Goal: Information Seeking & Learning: Compare options

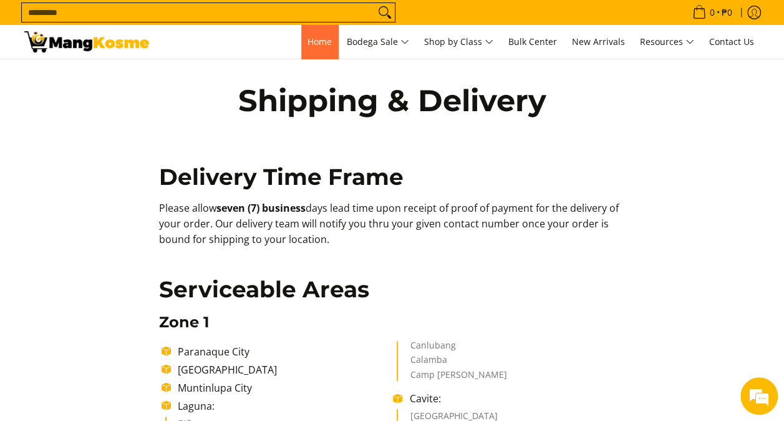
click at [309, 46] on span "Home" at bounding box center [320, 42] width 24 height 12
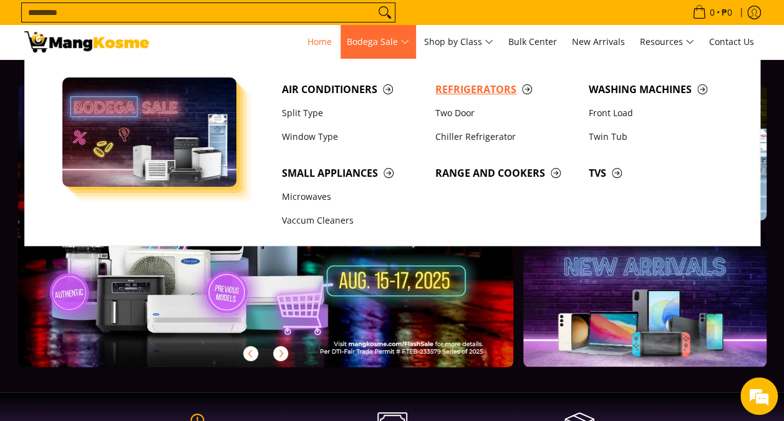
click at [456, 95] on span "Refrigerators" at bounding box center [506, 90] width 141 height 16
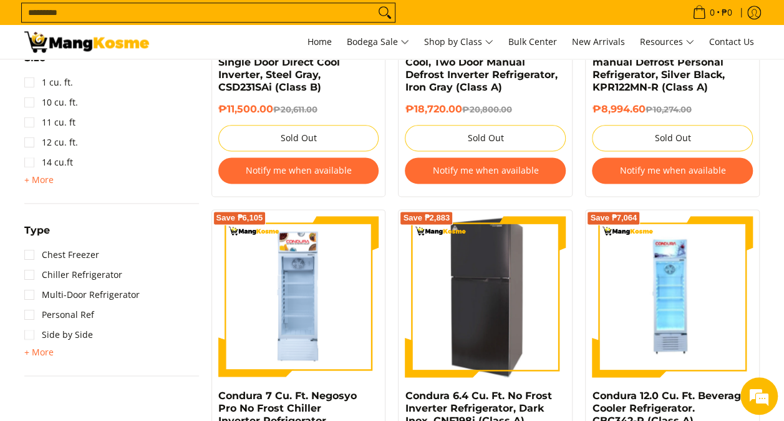
scroll to position [811, 0]
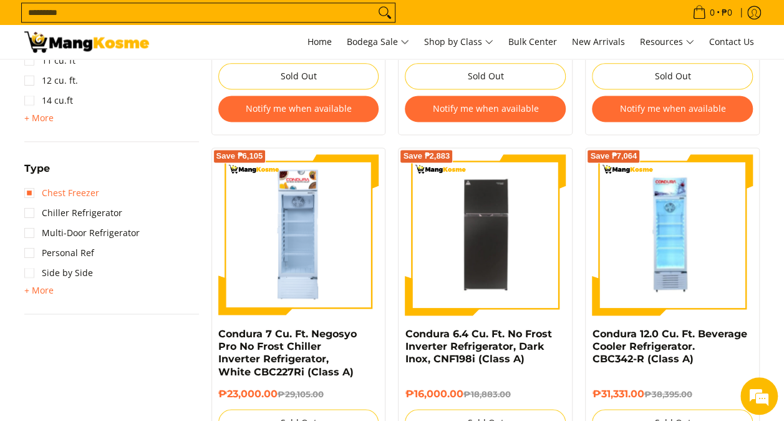
click at [34, 194] on link "Chest Freezer" at bounding box center [61, 193] width 75 height 20
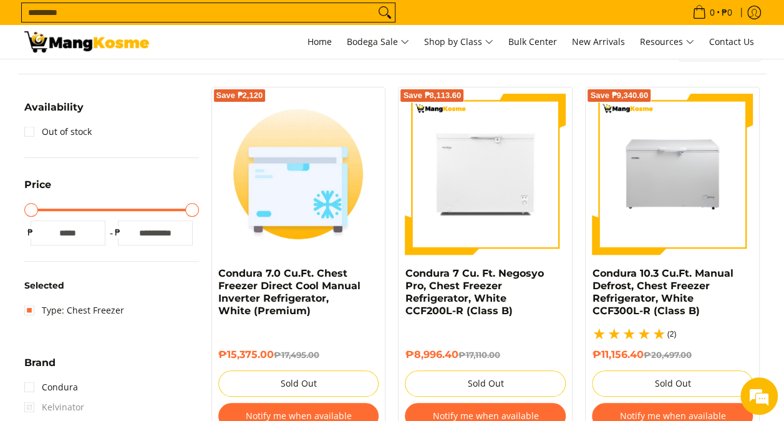
scroll to position [62, 0]
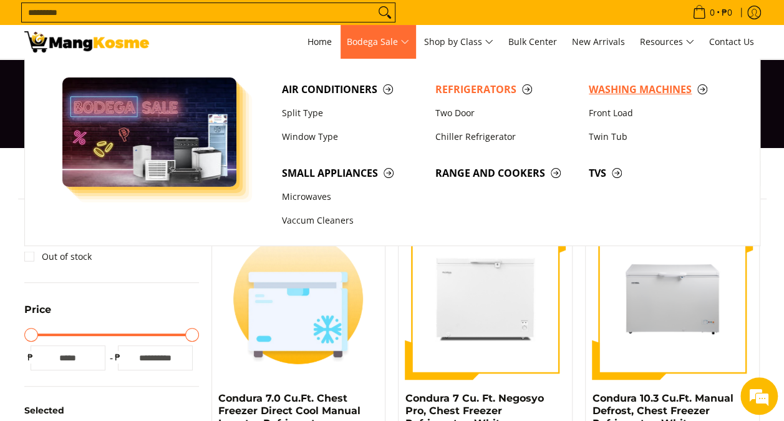
click at [608, 92] on span "Washing Machines" at bounding box center [659, 90] width 141 height 16
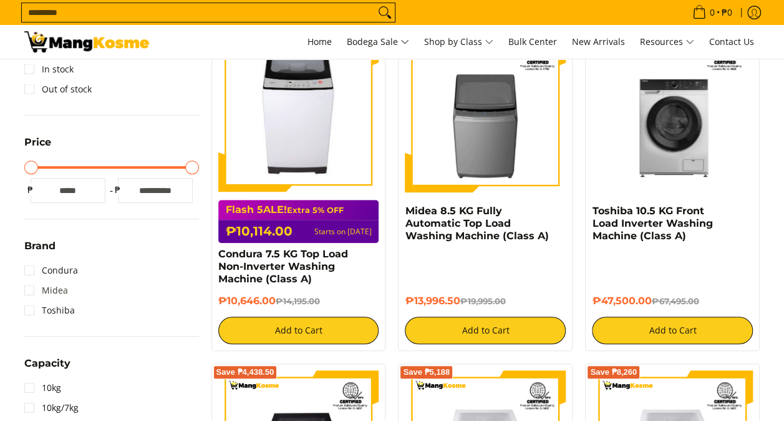
scroll to position [250, 0]
click at [31, 291] on link "Midea" at bounding box center [46, 290] width 44 height 20
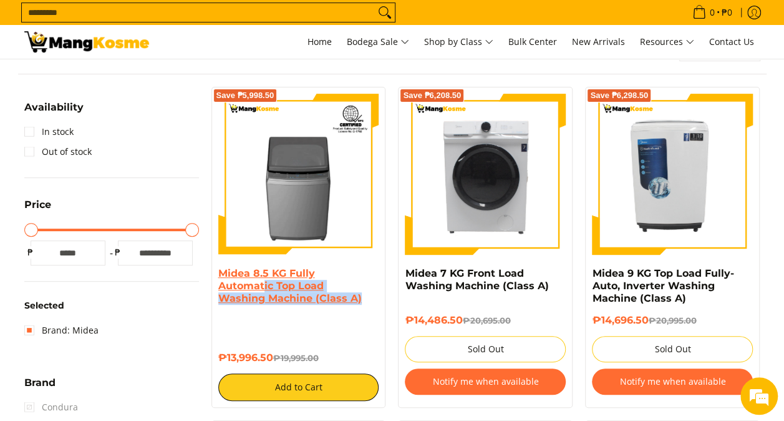
drag, startPoint x: 361, startPoint y: 299, endPoint x: 265, endPoint y: 284, distance: 98.0
click at [265, 284] on h4 "Midea 8.5 KG Fully Automatic Top Load Washing Machine (Class A)" at bounding box center [298, 285] width 161 height 37
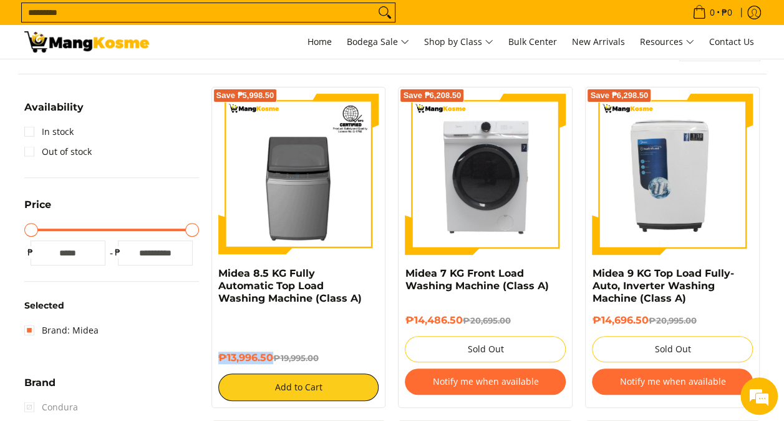
drag, startPoint x: 265, startPoint y: 284, endPoint x: 219, endPoint y: 358, distance: 87.1
click at [219, 358] on h6 "₱13,996.50 ₱19,995.00" at bounding box center [298, 357] width 161 height 12
copy h6 "₱13,996.50"
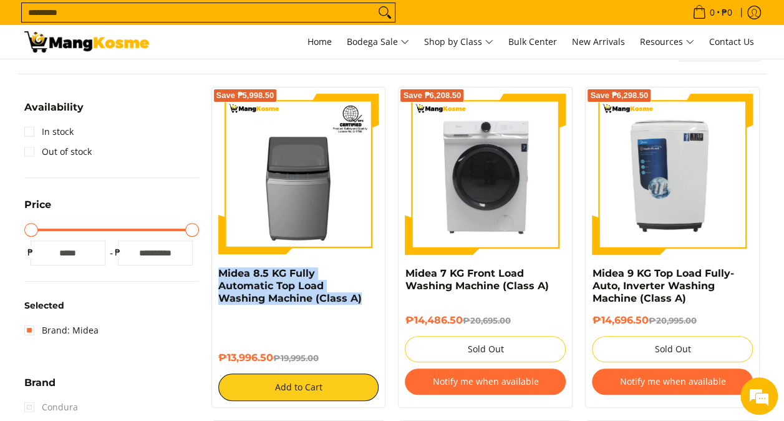
drag, startPoint x: 361, startPoint y: 299, endPoint x: 215, endPoint y: 276, distance: 147.8
click at [215, 276] on div "Save ₱5,998.50 Midea 8.5 KG Fully Automatic Top Load Washing Machine (Class A) …" at bounding box center [299, 247] width 175 height 321
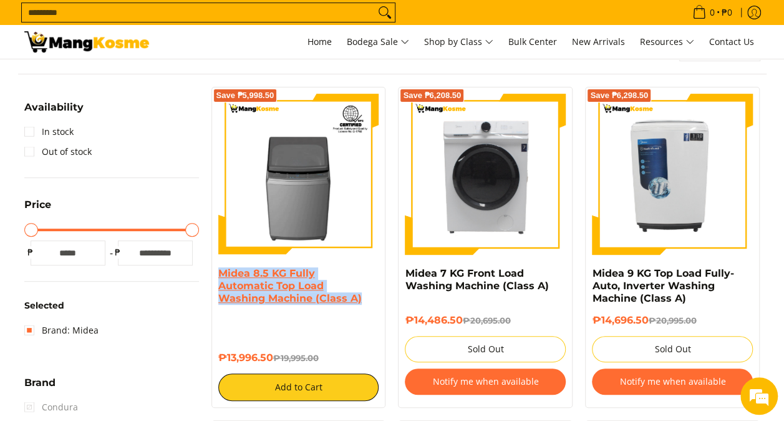
copy link "Midea 8.5 KG Fully Automatic Top Load Washing Machine (Class A)"
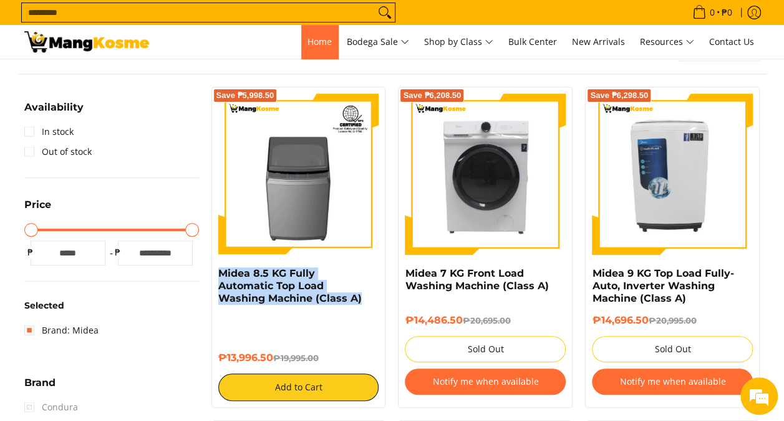
click at [308, 45] on span "Home" at bounding box center [320, 42] width 24 height 12
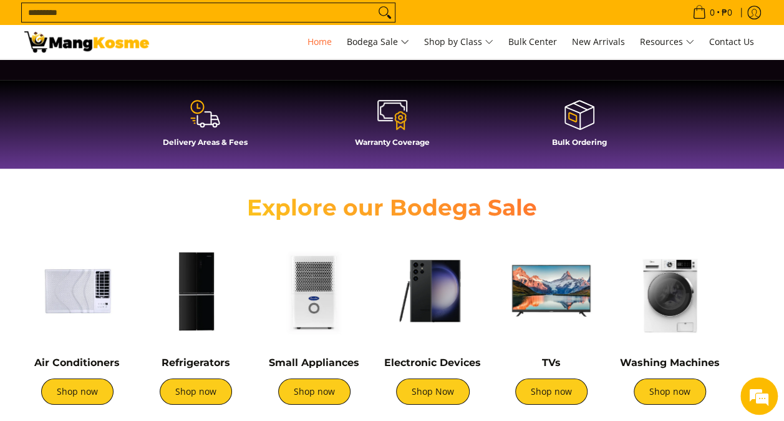
click at [221, 129] on span at bounding box center [205, 115] width 175 height 32
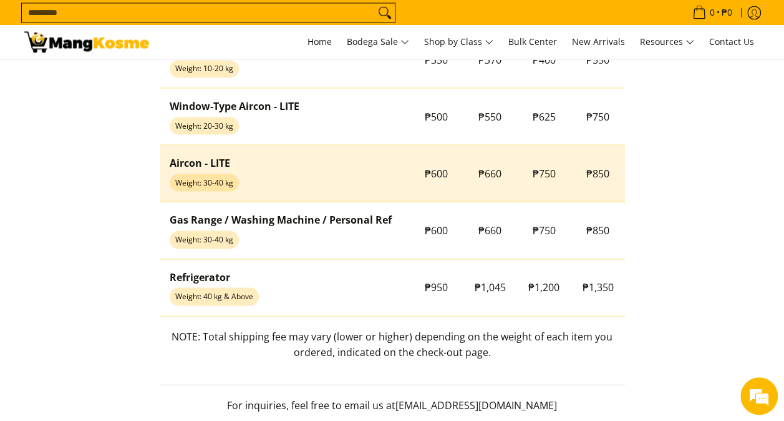
scroll to position [1185, 0]
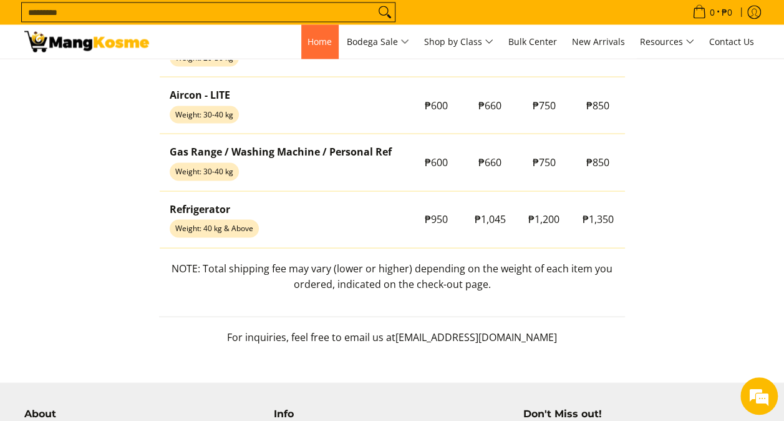
click at [317, 36] on span "Home" at bounding box center [320, 42] width 24 height 12
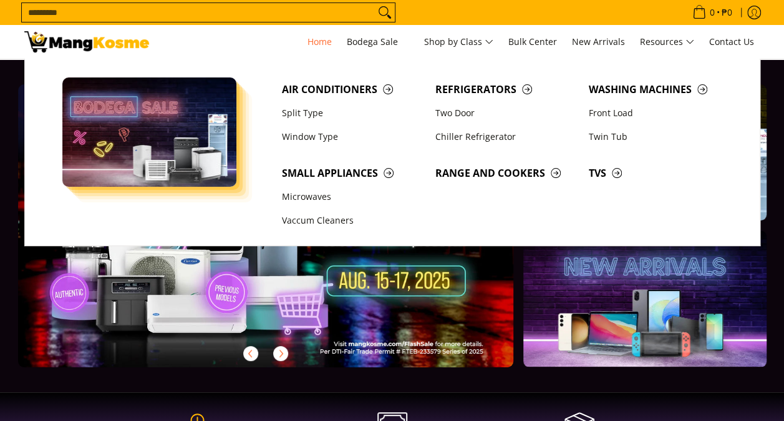
click at [354, 15] on input "Search..." at bounding box center [198, 12] width 353 height 19
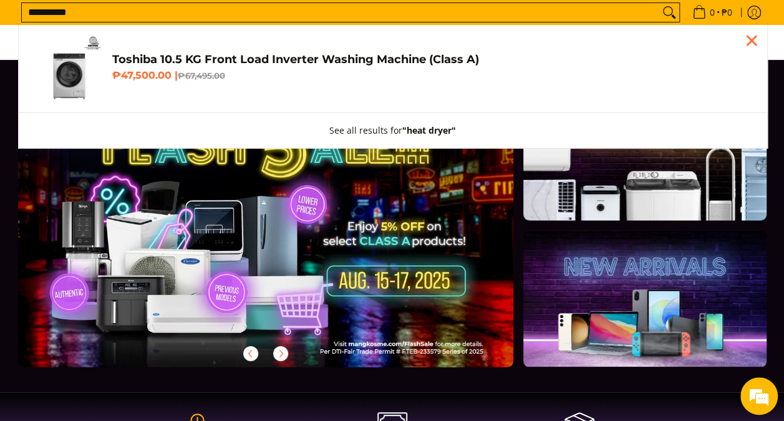
type input "**********"
click at [659, 3] on button "Search" at bounding box center [669, 12] width 20 height 19
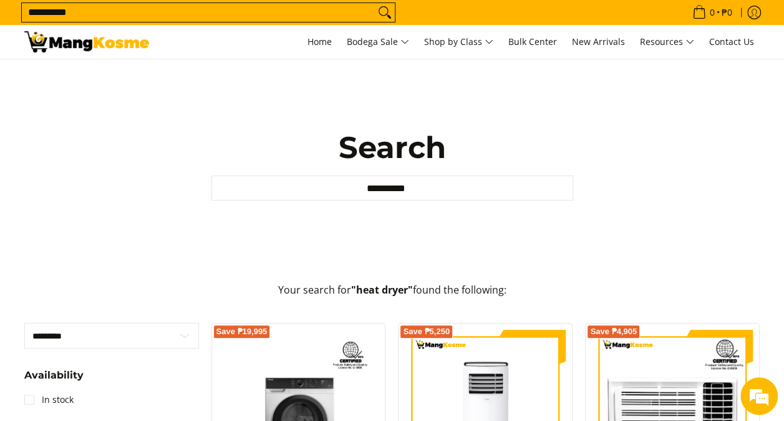
click at [182, 14] on input "**********" at bounding box center [198, 12] width 353 height 19
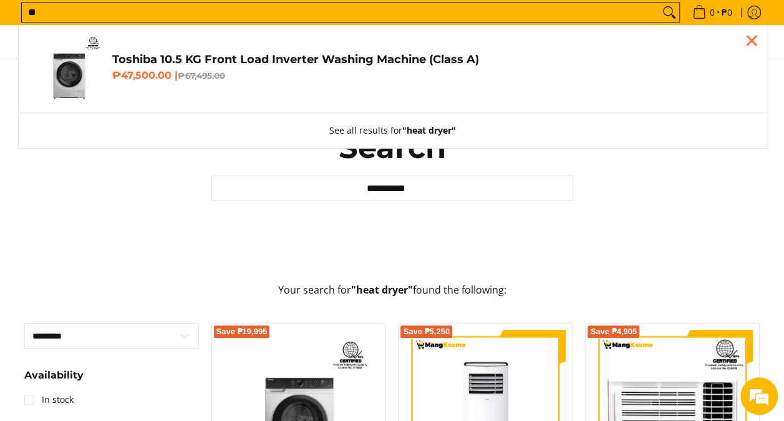
type input "*"
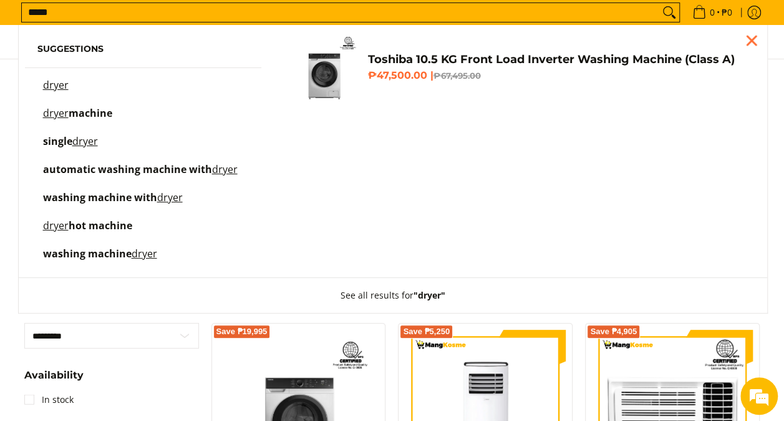
type input "*****"
click at [659, 3] on button "Search" at bounding box center [669, 12] width 20 height 19
